Goal: Transaction & Acquisition: Purchase product/service

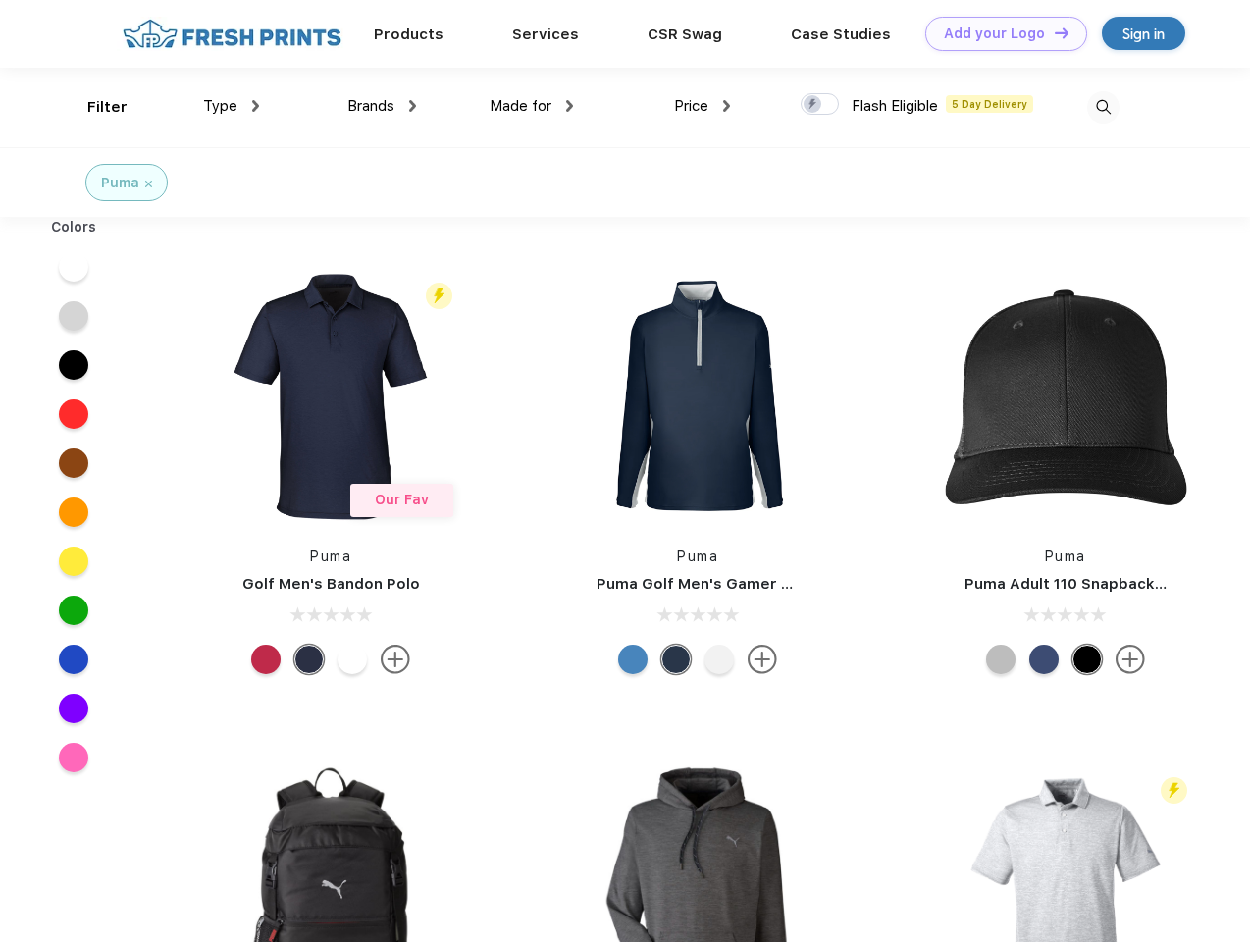
click at [999, 33] on link "Add your Logo Design Tool" at bounding box center [1006, 34] width 162 height 34
click at [0, 0] on div "Design Tool" at bounding box center [0, 0] width 0 height 0
click at [1053, 32] on link "Add your Logo Design Tool" at bounding box center [1006, 34] width 162 height 34
click at [94, 107] on div "Filter" at bounding box center [107, 107] width 40 height 23
click at [232, 106] on span "Type" at bounding box center [220, 106] width 34 height 18
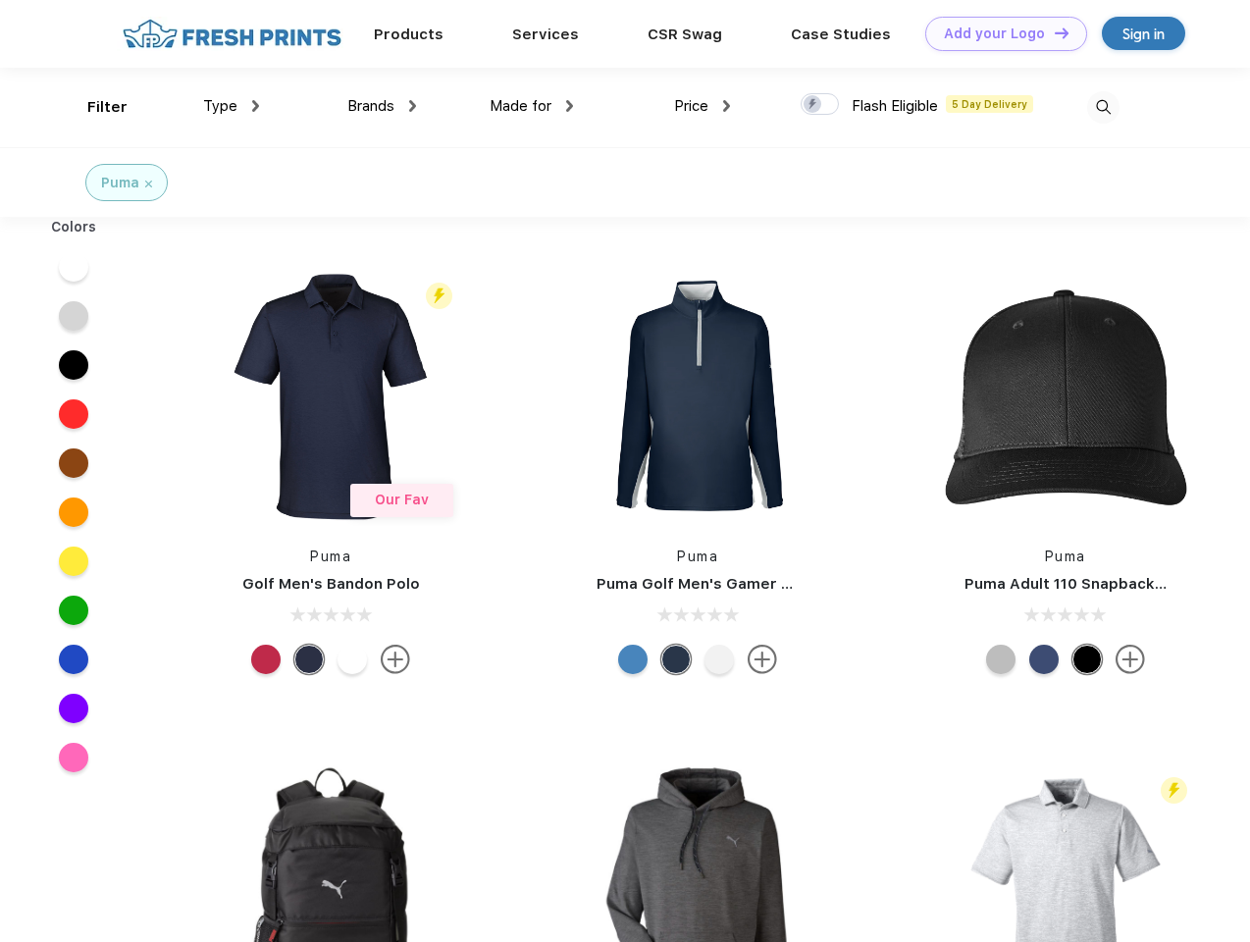
click at [382, 106] on span "Brands" at bounding box center [370, 106] width 47 height 18
click at [532, 106] on span "Made for" at bounding box center [521, 106] width 62 height 18
click at [702, 106] on span "Price" at bounding box center [691, 106] width 34 height 18
click at [820, 105] on div at bounding box center [819, 104] width 38 height 22
click at [813, 105] on input "checkbox" at bounding box center [806, 98] width 13 height 13
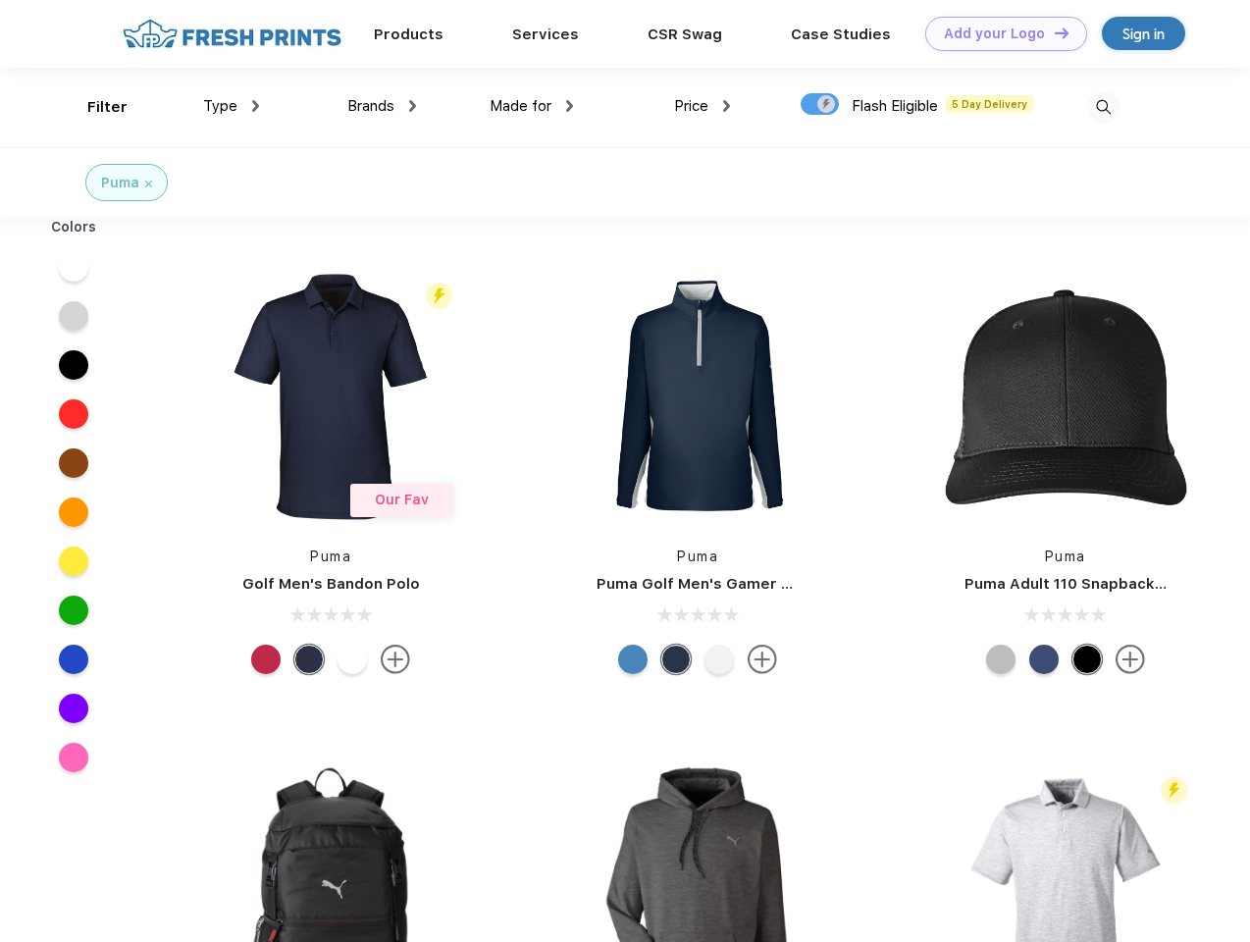
click at [1103, 107] on img at bounding box center [1103, 107] width 32 height 32
